Goal: Information Seeking & Learning: Check status

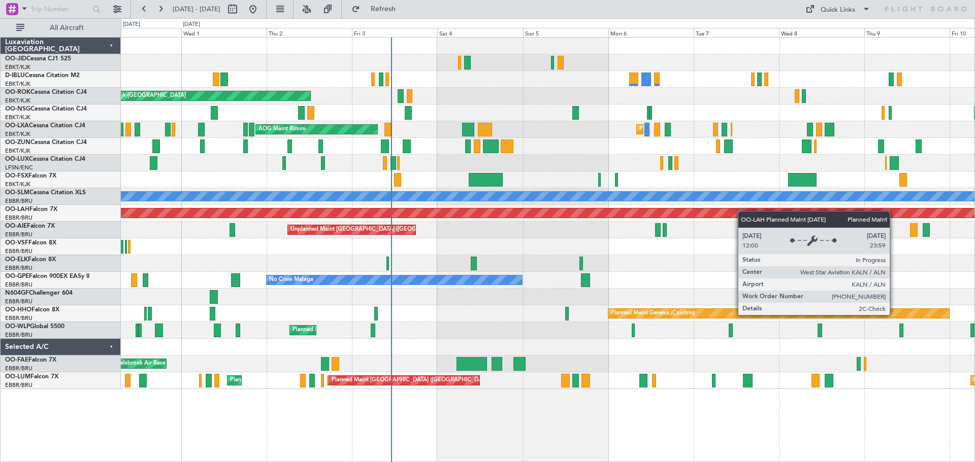
click at [735, 213] on div "Planned Maint Kortrijk-[GEOGRAPHIC_DATA] A/C Unavailable [GEOGRAPHIC_DATA]-[GEO…" at bounding box center [547, 214] width 853 height 352
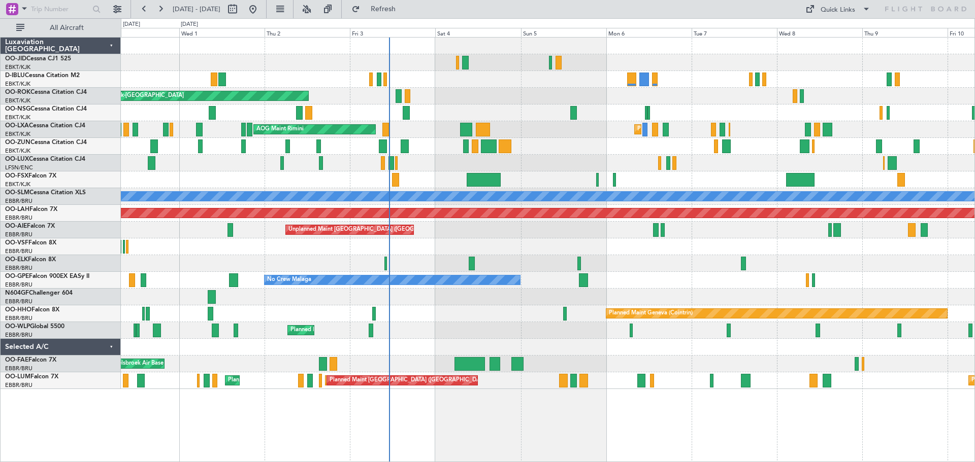
click at [660, 287] on div "Planned Maint Kortrijk-[GEOGRAPHIC_DATA] A/C Unavailable [GEOGRAPHIC_DATA]-[GEO…" at bounding box center [547, 214] width 853 height 352
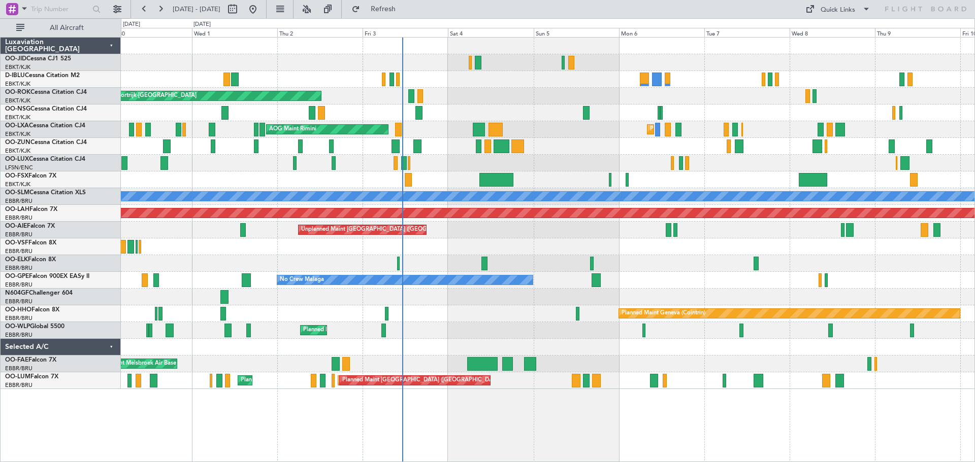
click at [174, 151] on div "Planned Maint Kortrijk-[GEOGRAPHIC_DATA] A/C Unavailable [GEOGRAPHIC_DATA]-[GEO…" at bounding box center [547, 214] width 853 height 352
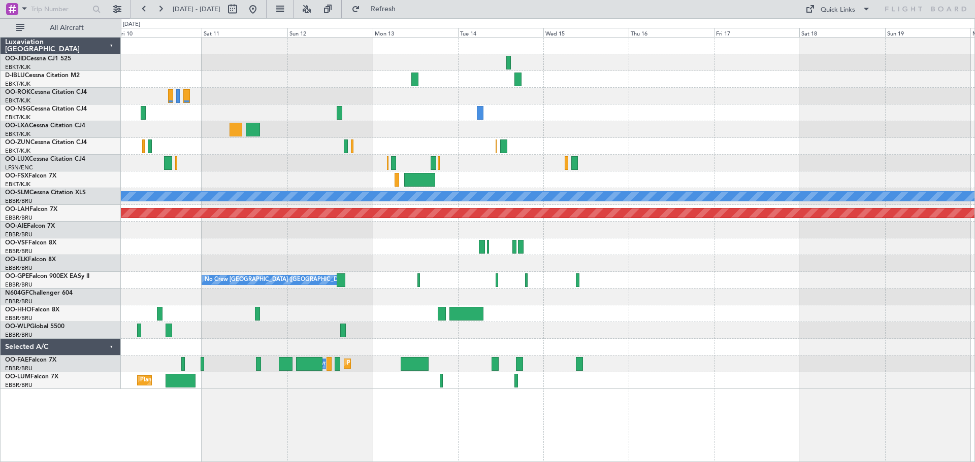
click at [144, 160] on div "A/C Unavailable [GEOGRAPHIC_DATA] Planned [GEOGRAPHIC_DATA][PERSON_NAME]-[GEOGR…" at bounding box center [547, 214] width 853 height 352
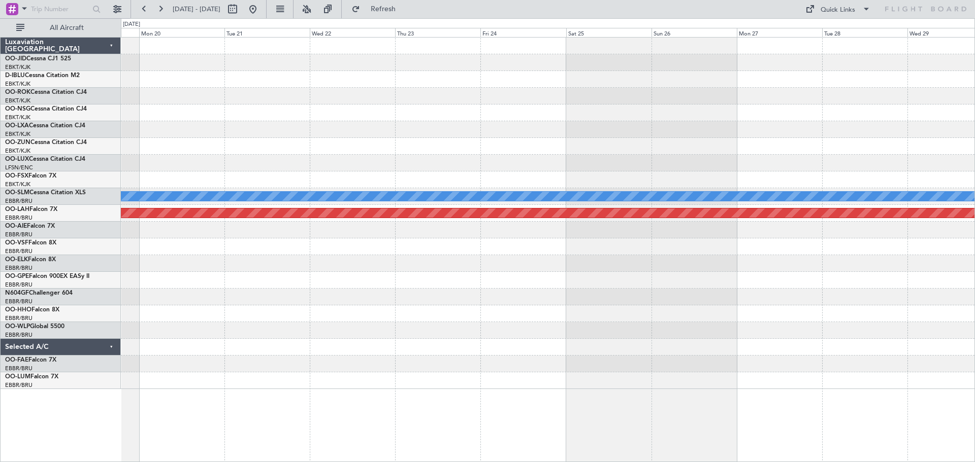
click at [31, 132] on div "A/C Unavailable [GEOGRAPHIC_DATA] Planned [GEOGRAPHIC_DATA][PERSON_NAME]-[GEOGR…" at bounding box center [487, 240] width 975 height 444
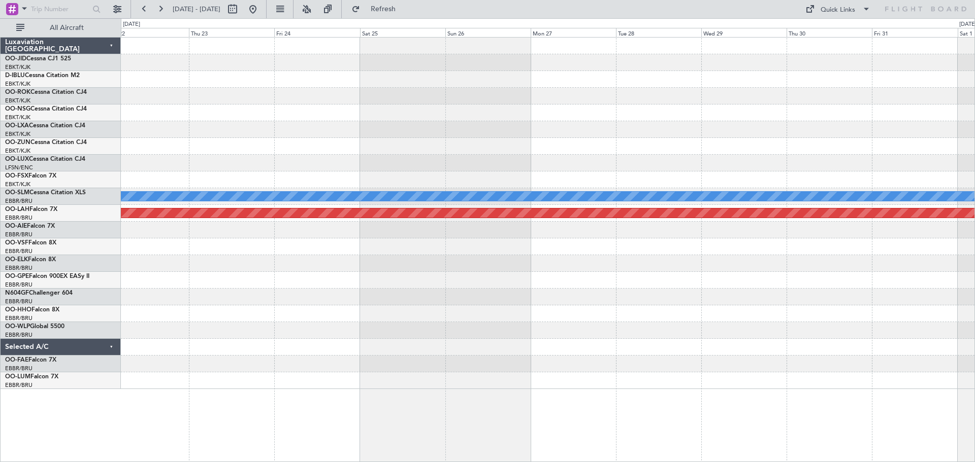
click at [38, 141] on div "A/C Unavailable [GEOGRAPHIC_DATA] Planned [GEOGRAPHIC_DATA][PERSON_NAME]-[GEOGR…" at bounding box center [487, 240] width 975 height 444
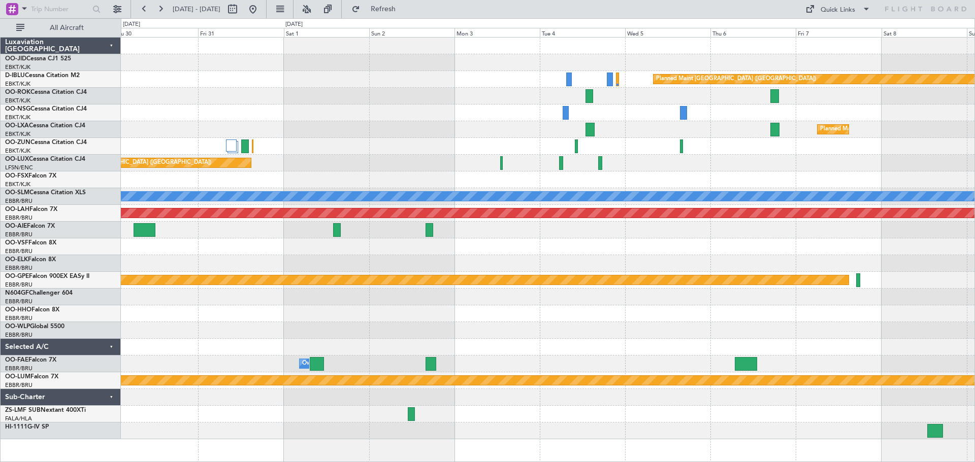
click at [160, 119] on div at bounding box center [547, 113] width 853 height 17
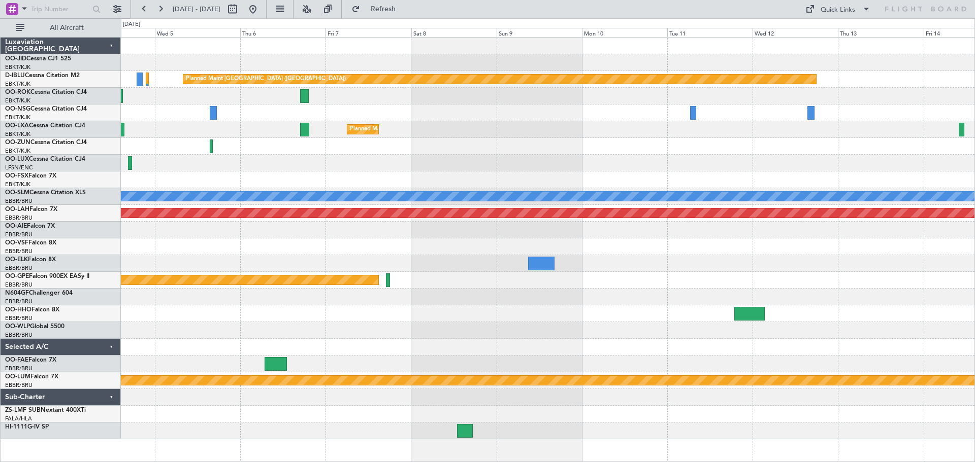
click at [154, 126] on div "Planned Maint [GEOGRAPHIC_DATA] ([GEOGRAPHIC_DATA]) Planned Maint [GEOGRAPHIC_D…" at bounding box center [547, 239] width 853 height 402
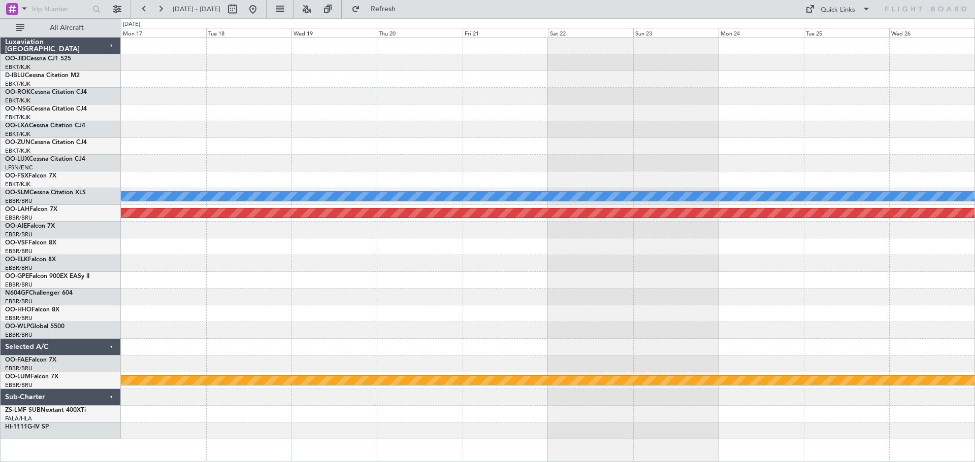
click at [142, 128] on div at bounding box center [547, 129] width 853 height 17
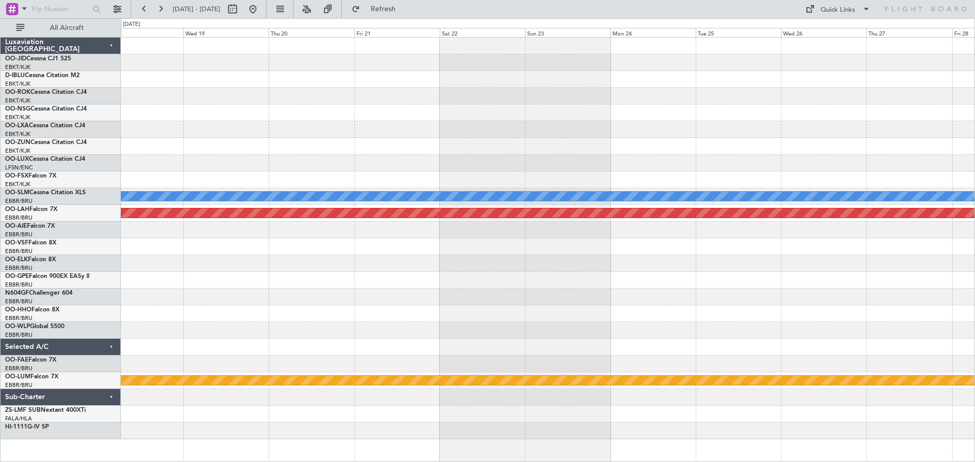
click at [176, 130] on div at bounding box center [547, 129] width 853 height 17
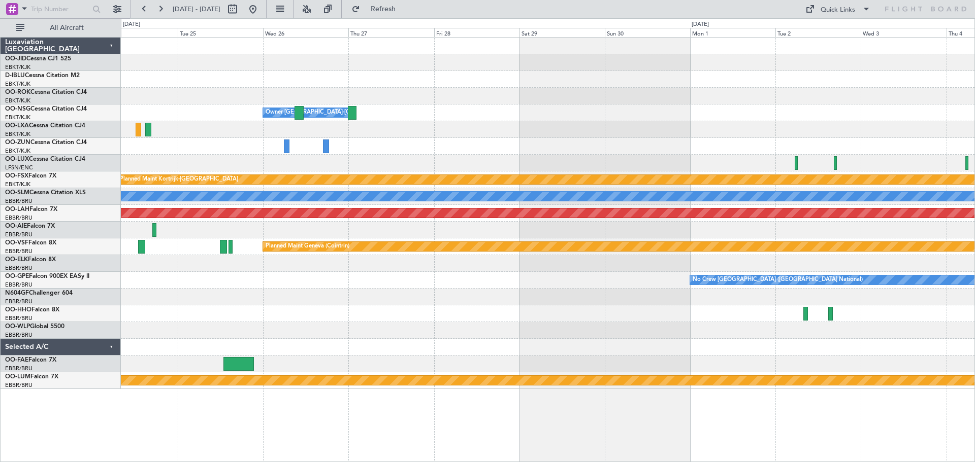
click at [468, 128] on div at bounding box center [547, 129] width 853 height 17
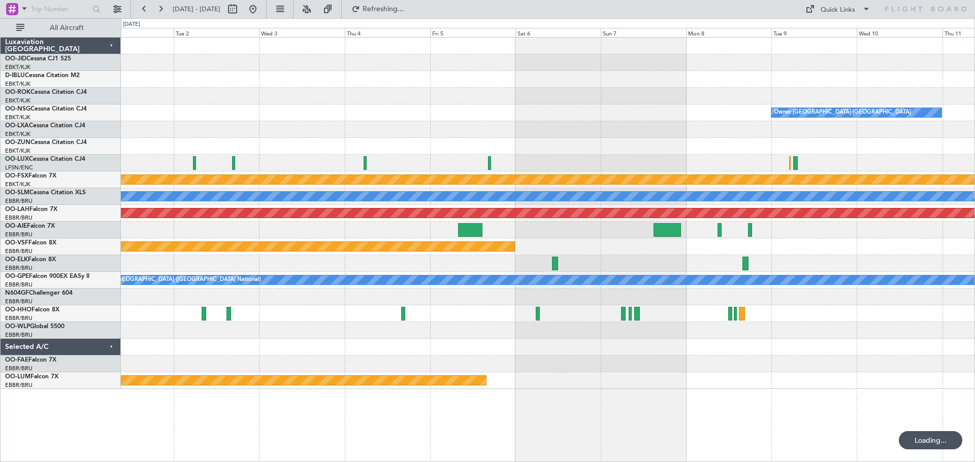
click at [326, 126] on div at bounding box center [547, 129] width 853 height 17
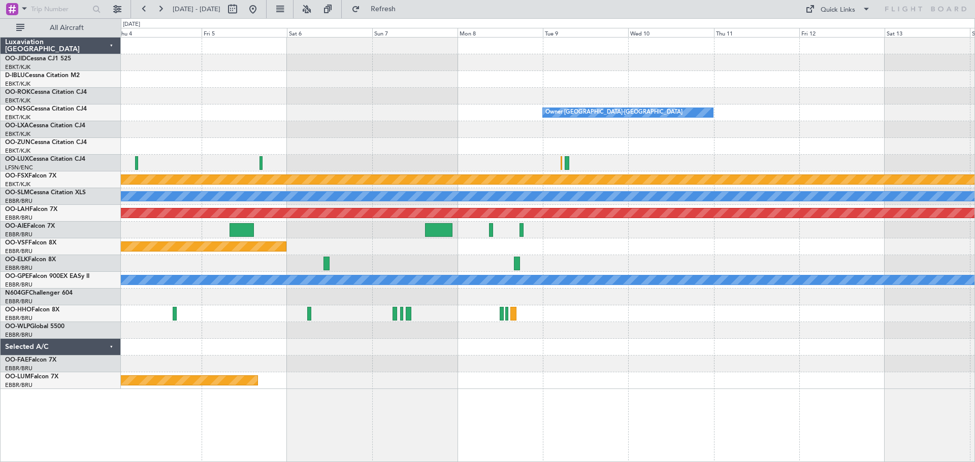
click at [323, 128] on div at bounding box center [547, 129] width 853 height 17
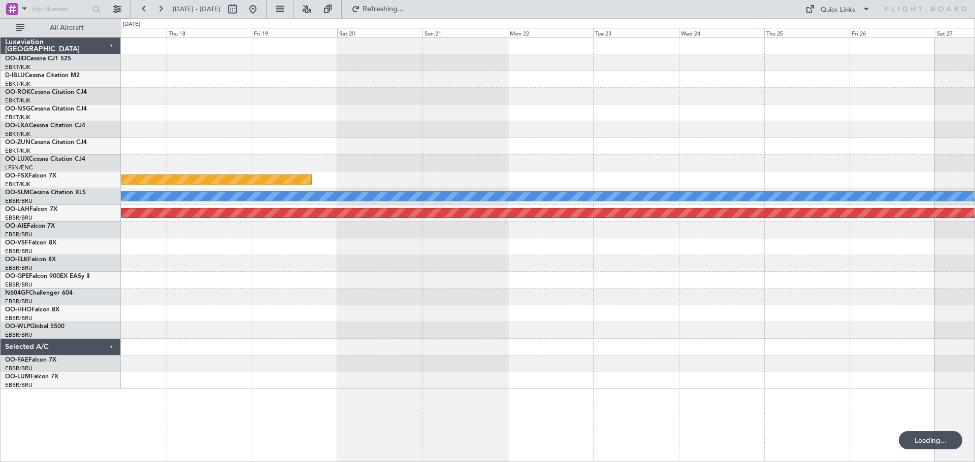
click at [238, 132] on div at bounding box center [547, 129] width 853 height 17
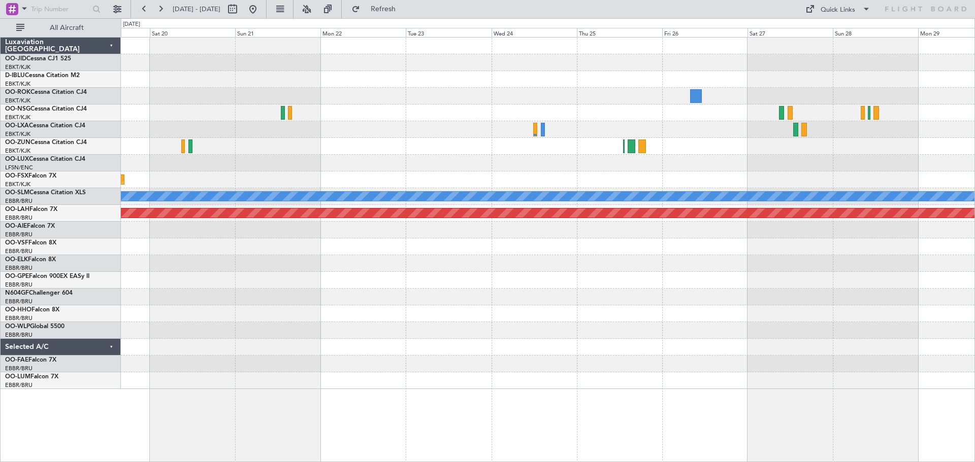
click at [974, 234] on div "Planned Maint Kortrijk-[GEOGRAPHIC_DATA] Planned Maint [GEOGRAPHIC_DATA]-[GEOGR…" at bounding box center [487, 240] width 975 height 444
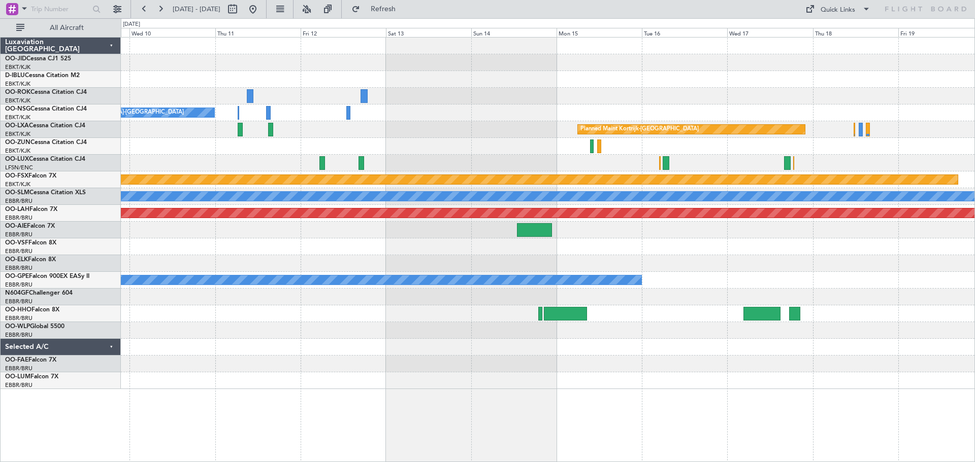
click at [868, 279] on div "Owner [GEOGRAPHIC_DATA]-[GEOGRAPHIC_DATA] Planned Maint [GEOGRAPHIC_DATA]-[GEOG…" at bounding box center [547, 214] width 853 height 352
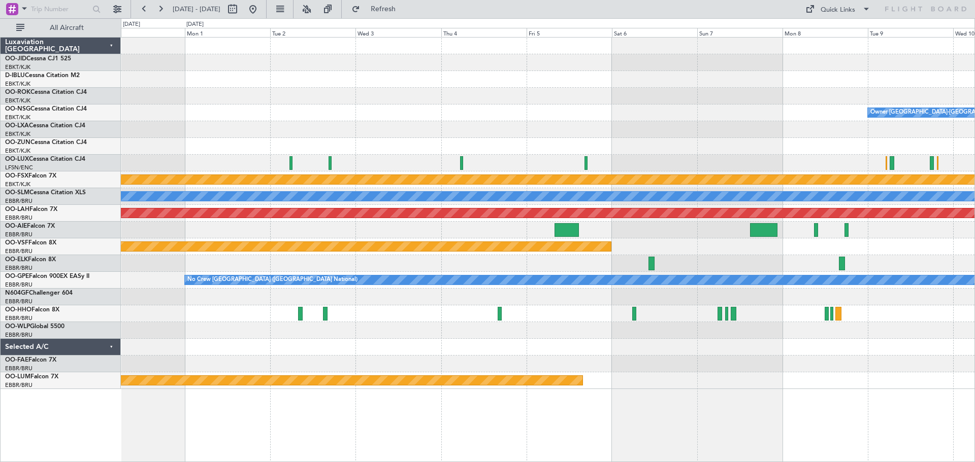
click at [804, 309] on div "Owner [GEOGRAPHIC_DATA]-[GEOGRAPHIC_DATA] Planned Maint [GEOGRAPHIC_DATA]-[GEOG…" at bounding box center [547, 214] width 853 height 352
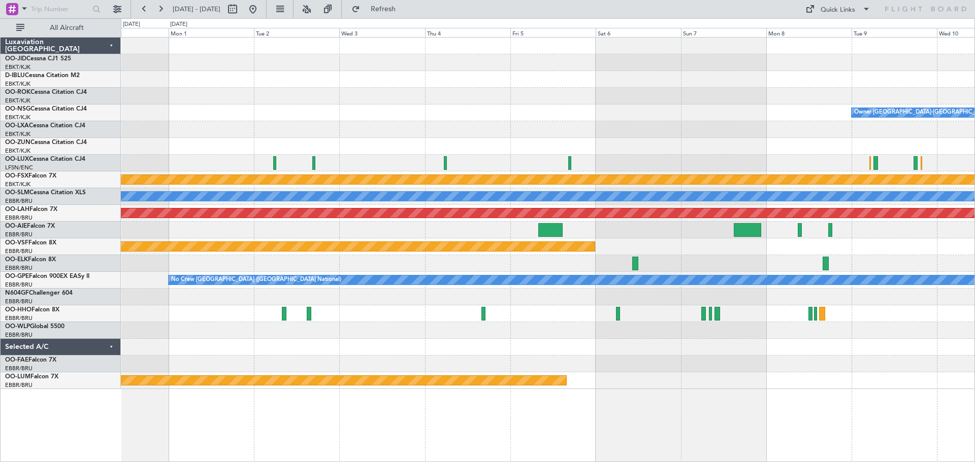
click at [797, 316] on div "Owner [GEOGRAPHIC_DATA]-[GEOGRAPHIC_DATA] Planned Maint [GEOGRAPHIC_DATA]-[GEOG…" at bounding box center [548, 249] width 854 height 425
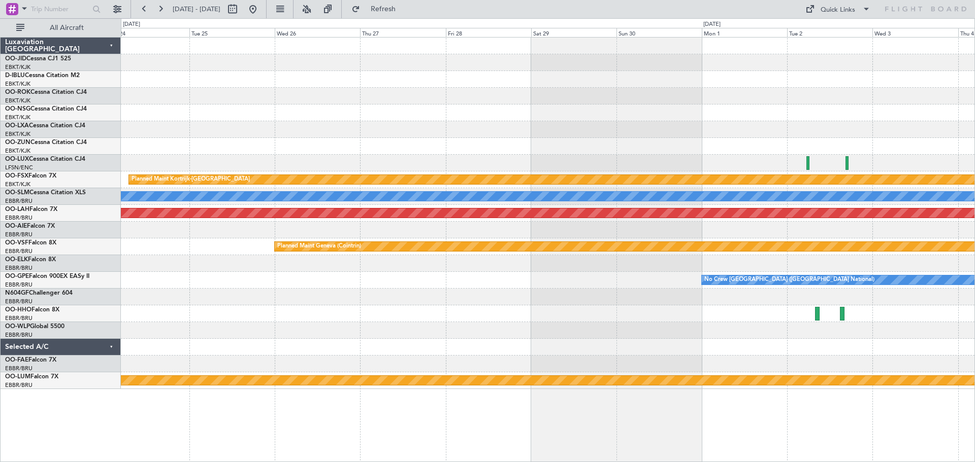
click at [619, 362] on div "Planned Maint Kortrijk-[GEOGRAPHIC_DATA] A/C Unavailable [GEOGRAPHIC_DATA] Plan…" at bounding box center [487, 240] width 975 height 444
